Goal: Find specific page/section: Find specific page/section

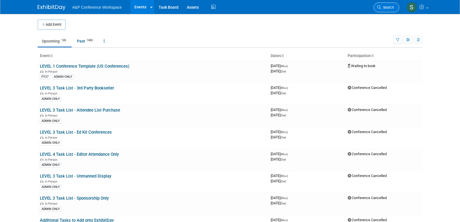
click at [386, 6] on span "Search" at bounding box center [387, 7] width 13 height 4
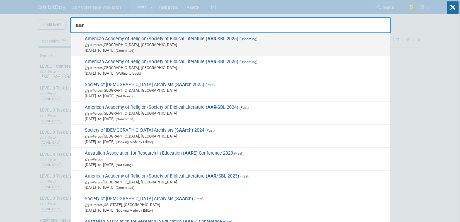
type input "aar"
click at [286, 38] on span "American Academy of Religion/Society of Biblical Literature ( AAR -SBL 2025) (U…" at bounding box center [235, 44] width 304 height 17
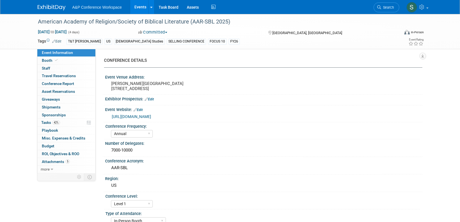
select select "Annual"
select select "Level 1"
select select "In-Person Booth"
select select "[DEMOGRAPHIC_DATA] Studies"
select select "T&T [PERSON_NAME]"
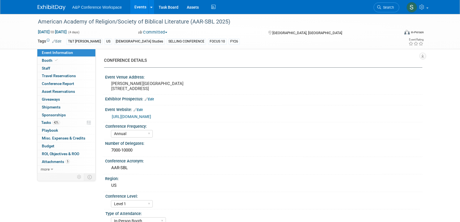
select select "[PERSON_NAME]"
select select "Networking/Commissioning"
drag, startPoint x: 369, startPoint y: 60, endPoint x: 365, endPoint y: 60, distance: 3.9
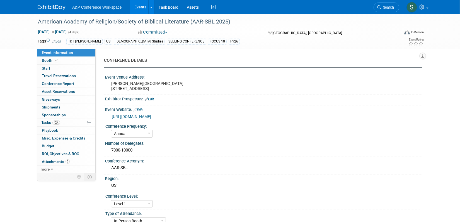
click at [369, 60] on div "CONFERENCE DETAILS" at bounding box center [261, 60] width 315 height 6
click at [73, 62] on link "Booth" at bounding box center [66, 61] width 58 height 8
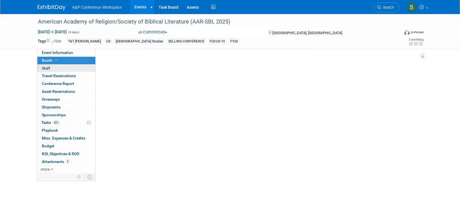
select select "CUAP"
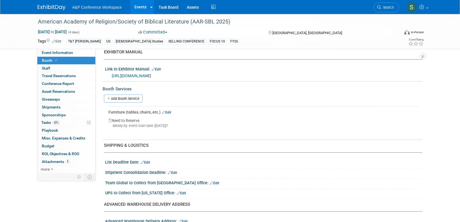
scroll to position [213, 0]
click at [65, 121] on link "42% Tasks 42%" at bounding box center [66, 123] width 58 height 8
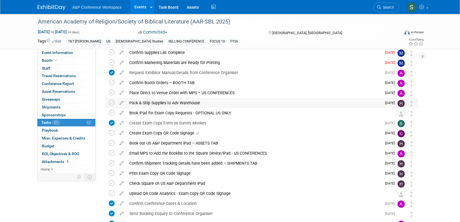
scroll to position [52, 0]
